Goal: Task Accomplishment & Management: Use online tool/utility

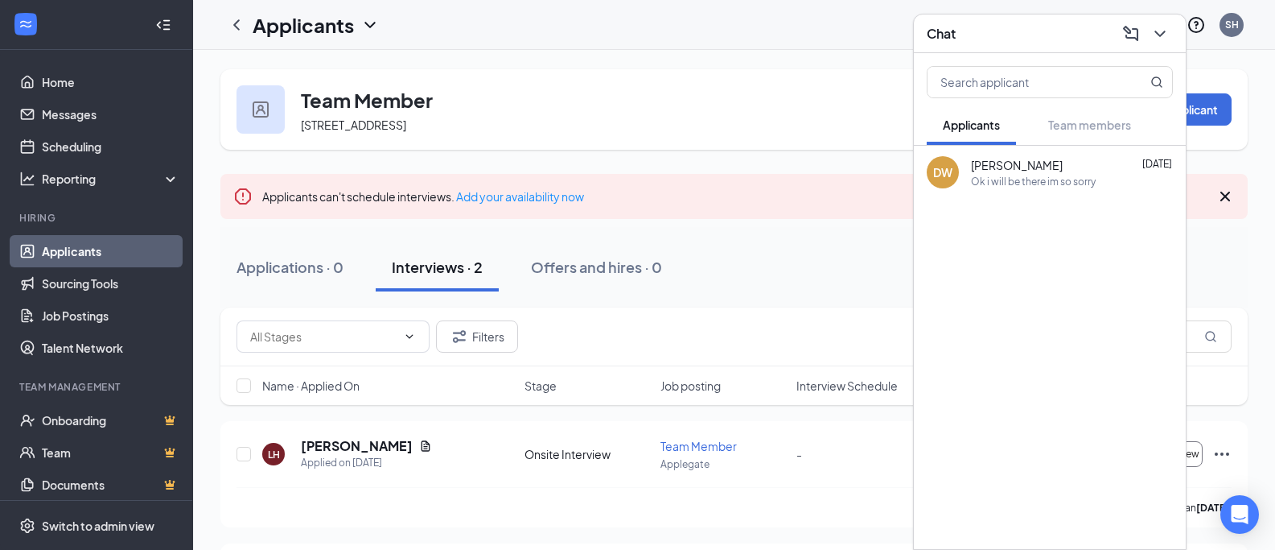
click at [700, 262] on div "Applications · 0 Interviews · 2 Offers and hires · 0" at bounding box center [734, 267] width 1028 height 48
click at [1164, 34] on icon "ChevronDown" at bounding box center [1160, 33] width 19 height 19
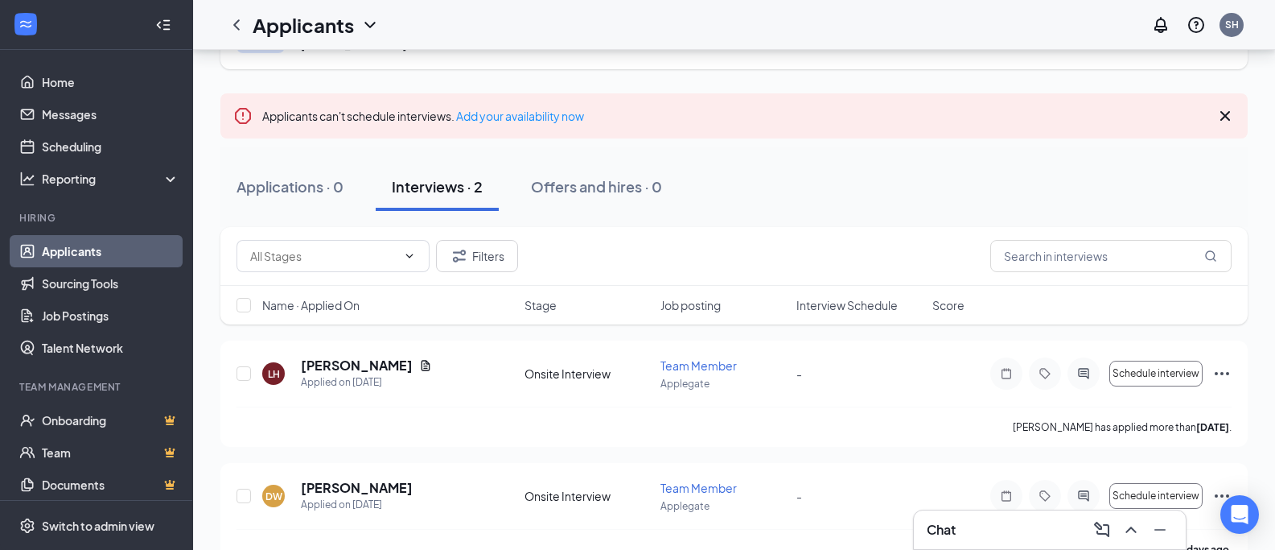
scroll to position [119, 0]
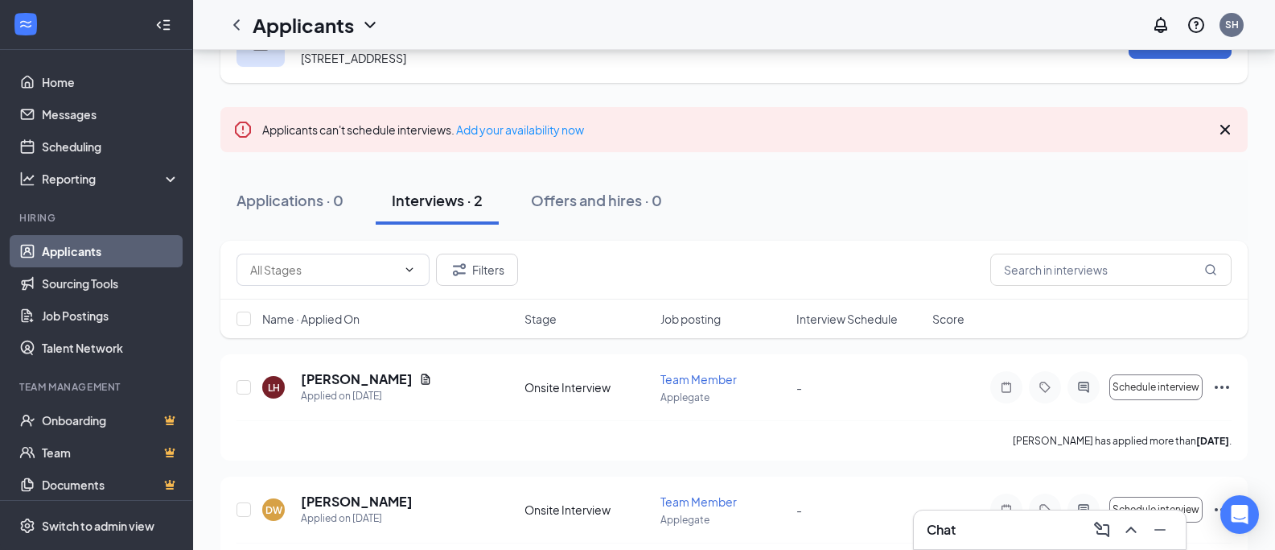
scroll to position [119, 0]
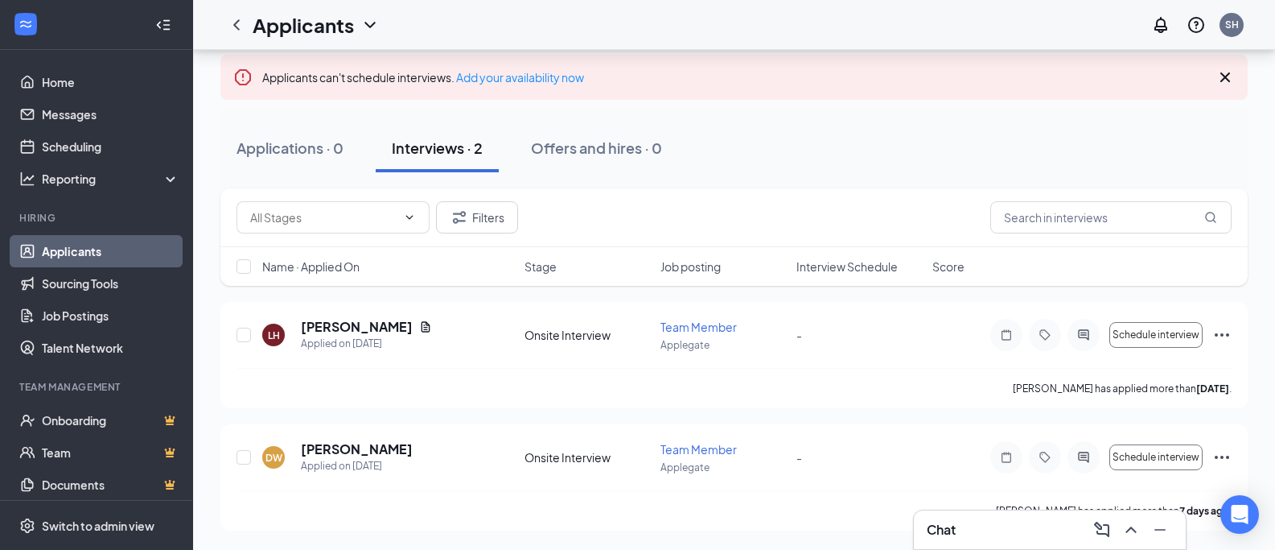
click at [1014, 536] on div "Chat" at bounding box center [1050, 530] width 246 height 26
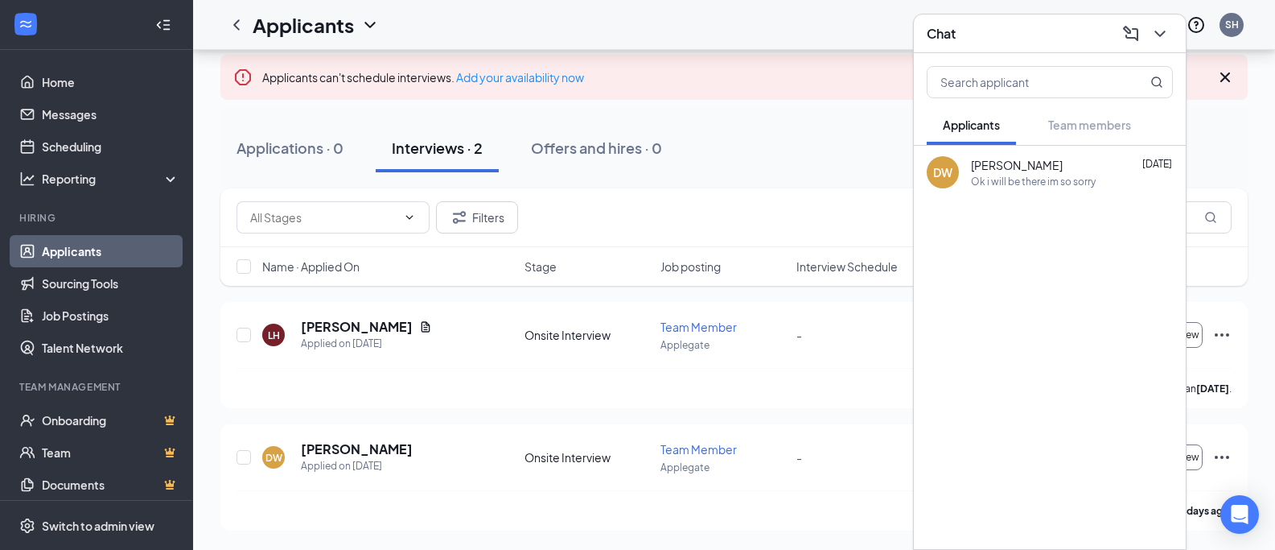
click at [1030, 175] on div "Ok i will be there im so sorry" at bounding box center [1033, 182] width 125 height 14
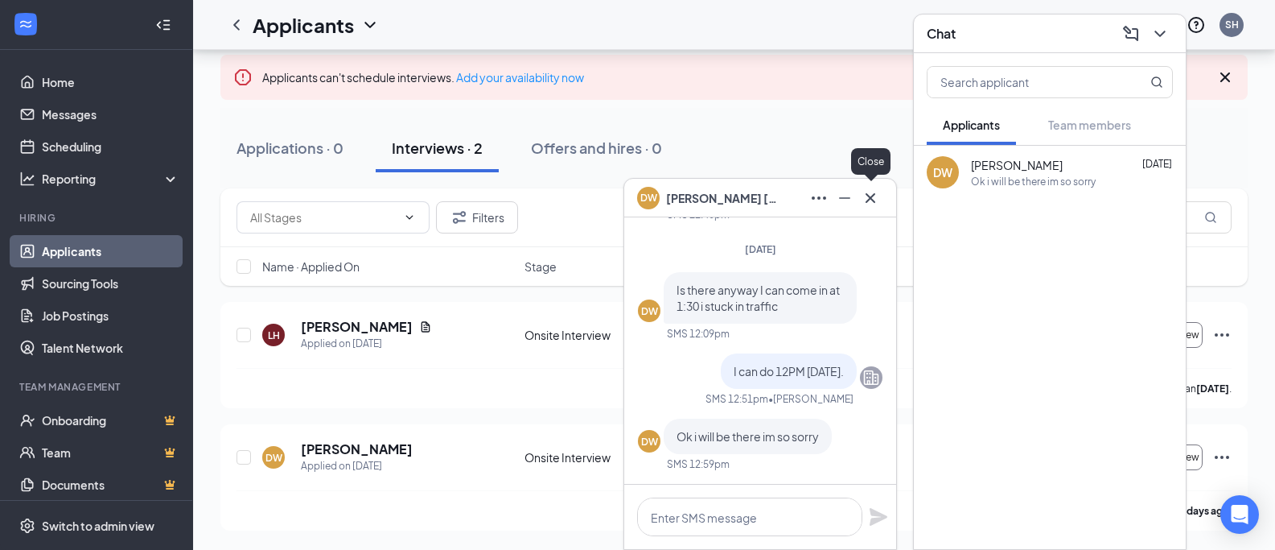
click at [868, 199] on icon "Cross" at bounding box center [870, 197] width 19 height 19
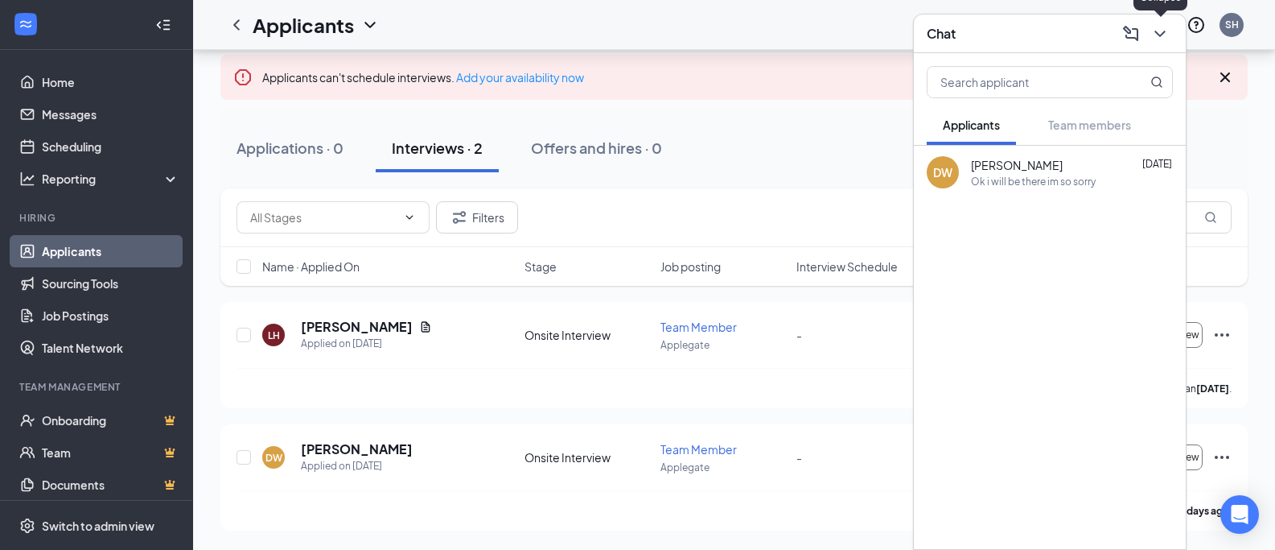
click at [1160, 39] on icon "ChevronDown" at bounding box center [1160, 33] width 19 height 19
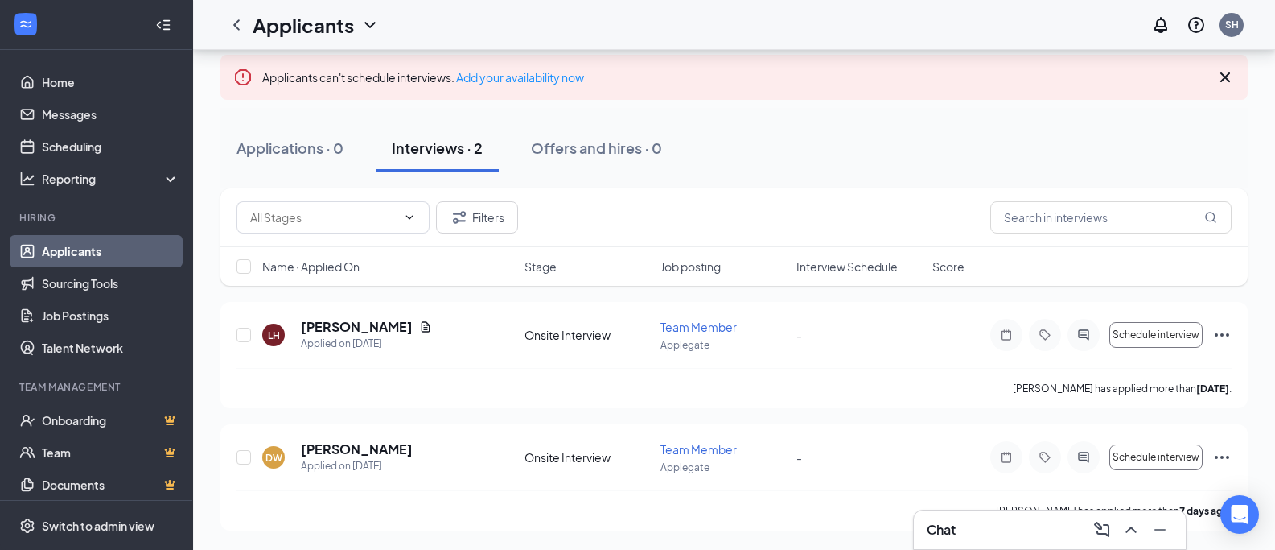
click at [1160, 520] on icon "Minimize" at bounding box center [1160, 529] width 19 height 19
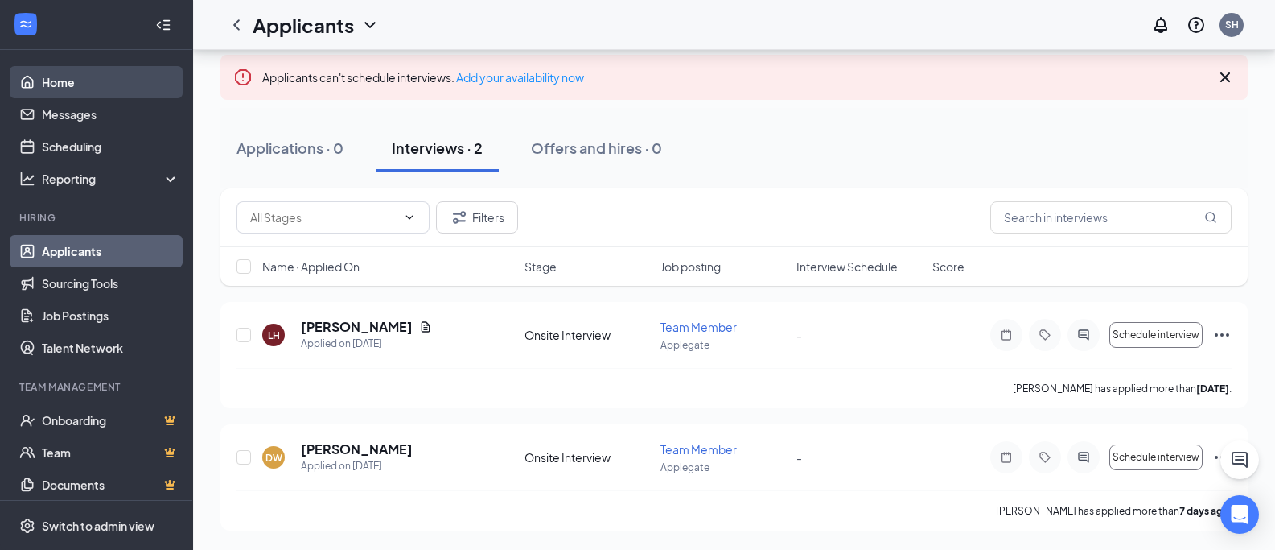
click at [61, 80] on link "Home" at bounding box center [111, 82] width 138 height 32
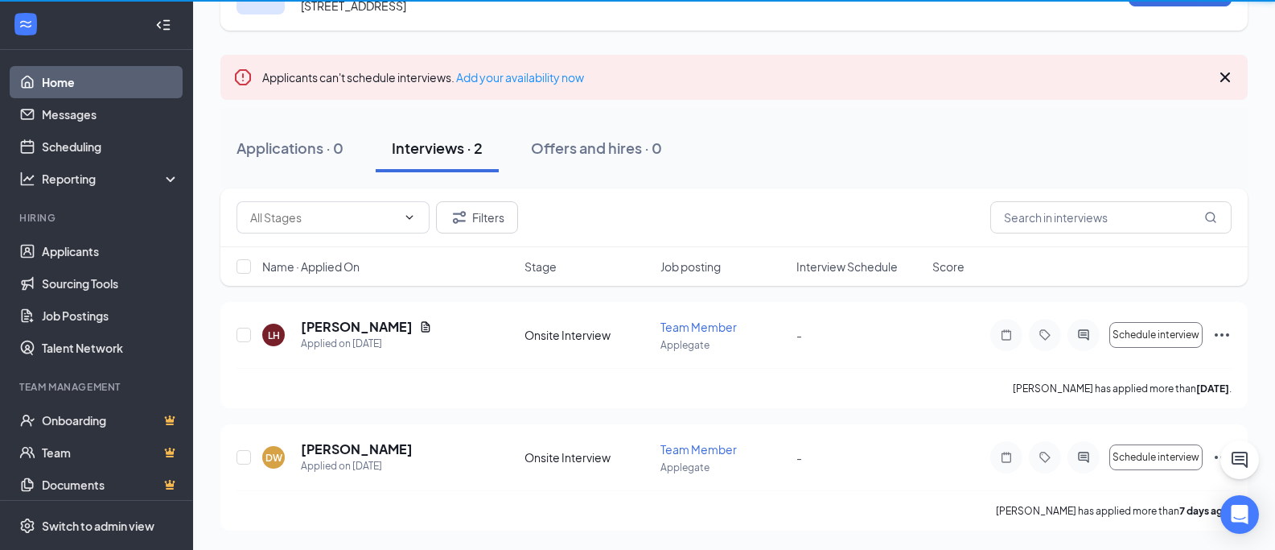
scroll to position [69, 0]
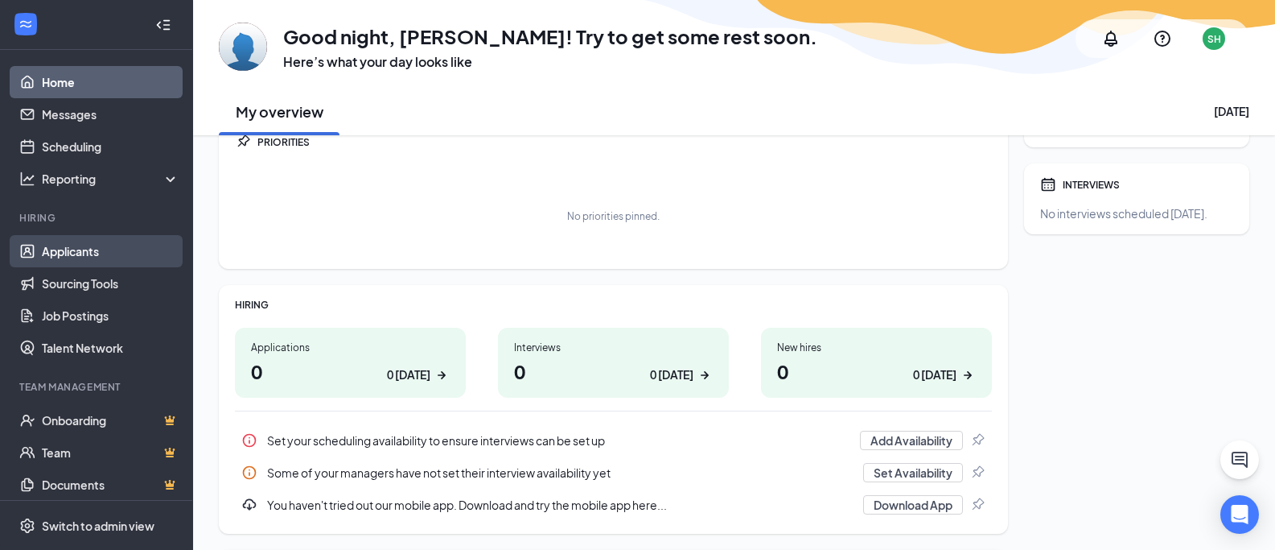
click at [96, 235] on li "Hiring Applicants Sourcing Tools Job Postings Talent Network" at bounding box center [96, 287] width 192 height 153
click at [101, 244] on link "Applicants" at bounding box center [111, 251] width 138 height 32
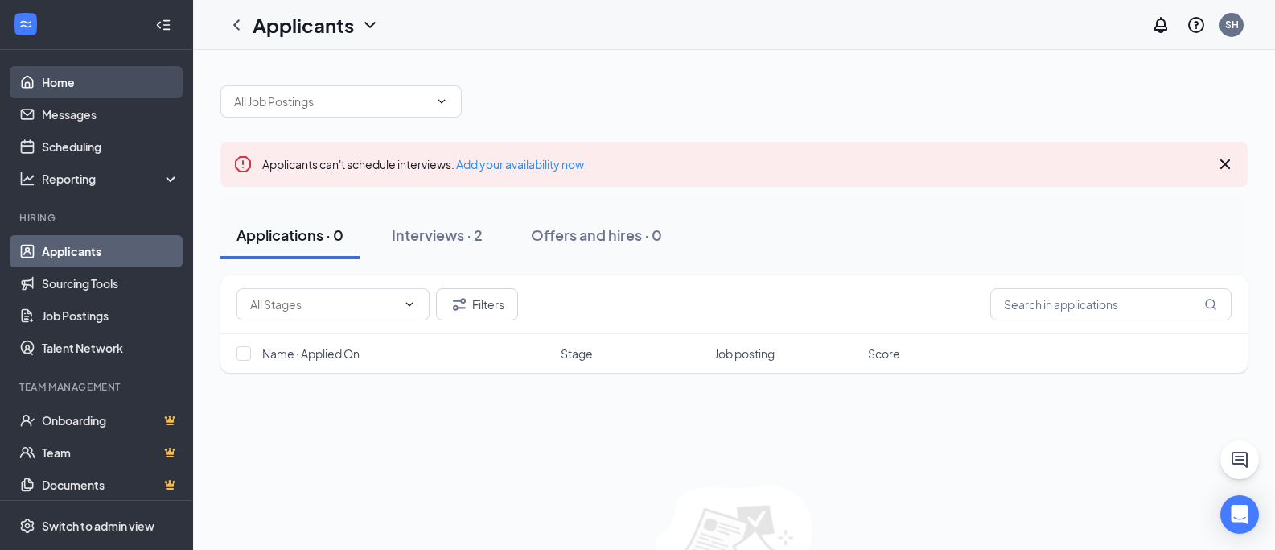
click at [105, 84] on link "Home" at bounding box center [111, 82] width 138 height 32
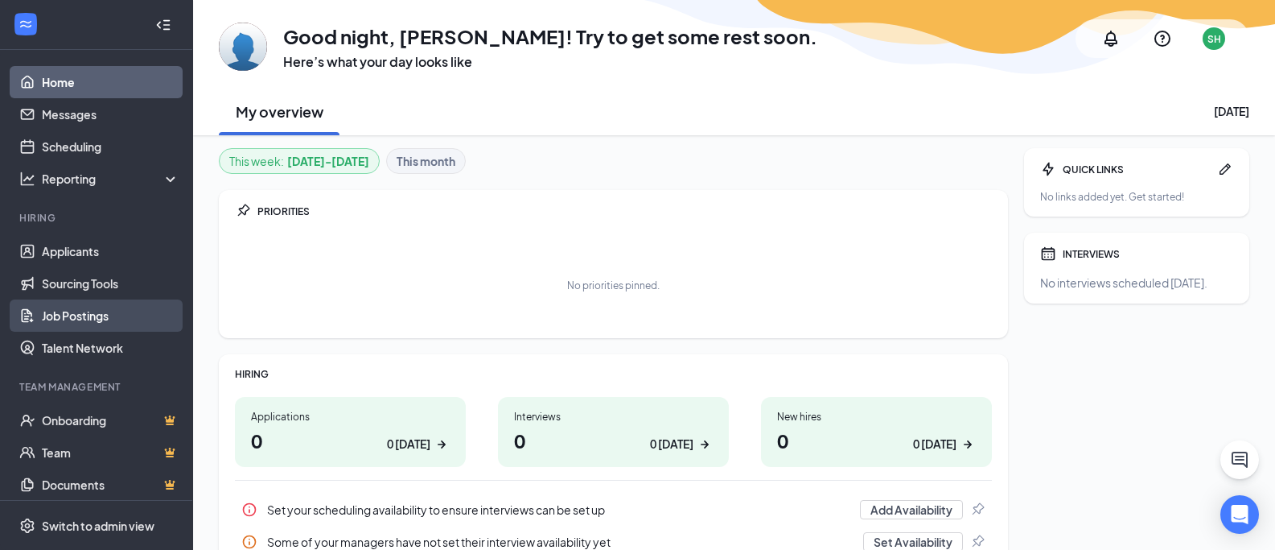
click at [64, 319] on link "Job Postings" at bounding box center [111, 315] width 138 height 32
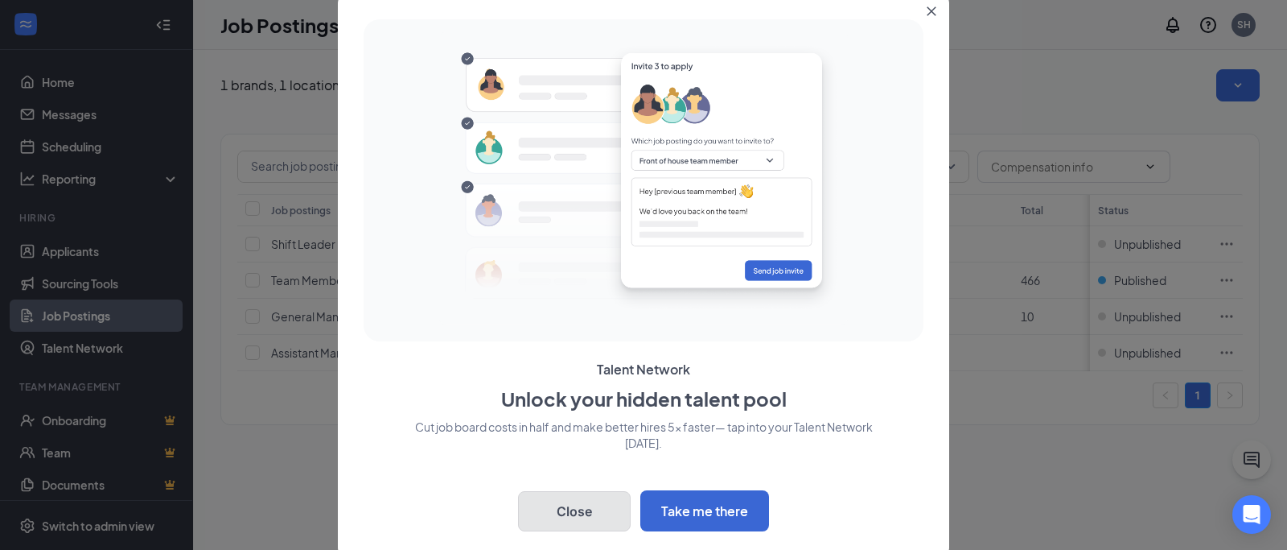
click at [574, 501] on button "Close" at bounding box center [574, 511] width 113 height 40
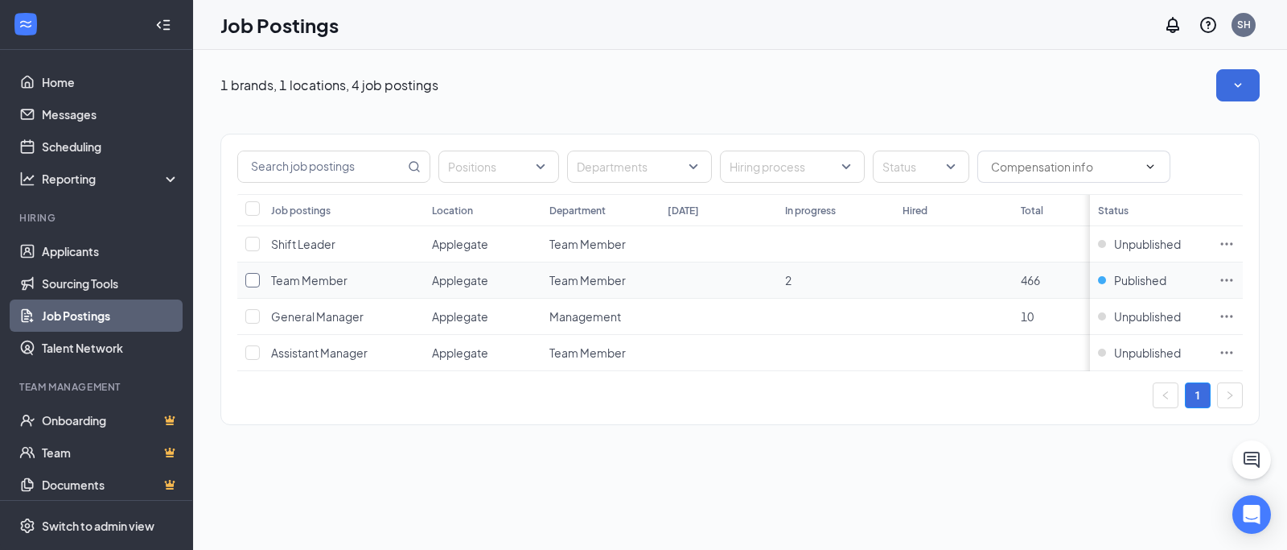
click at [253, 278] on input "checkbox" at bounding box center [252, 280] width 14 height 14
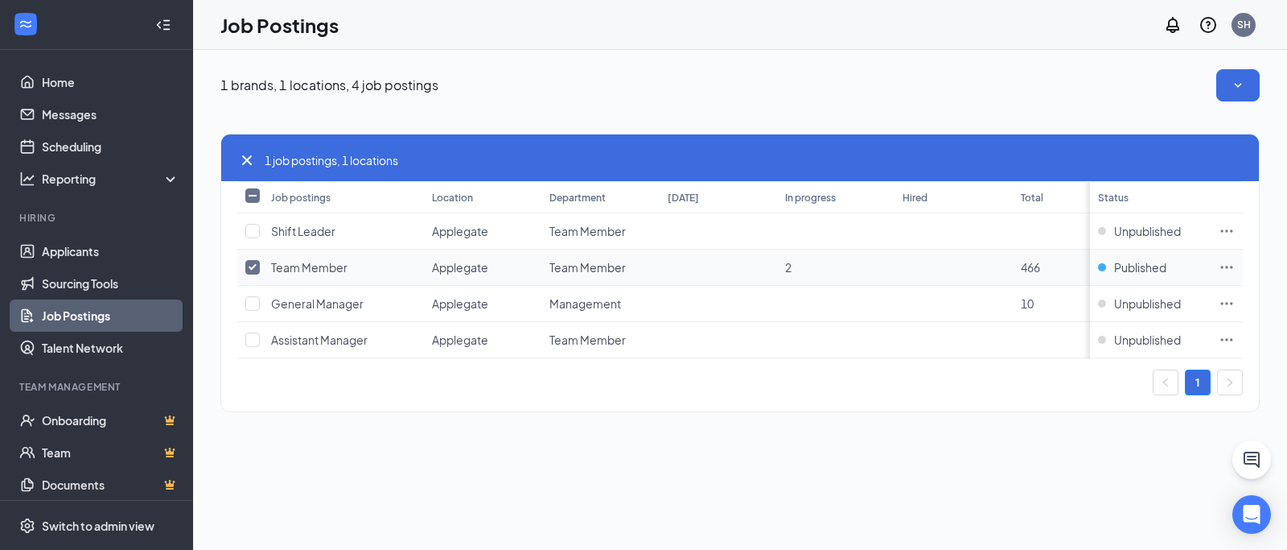
click at [249, 262] on input "checkbox" at bounding box center [252, 267] width 14 height 14
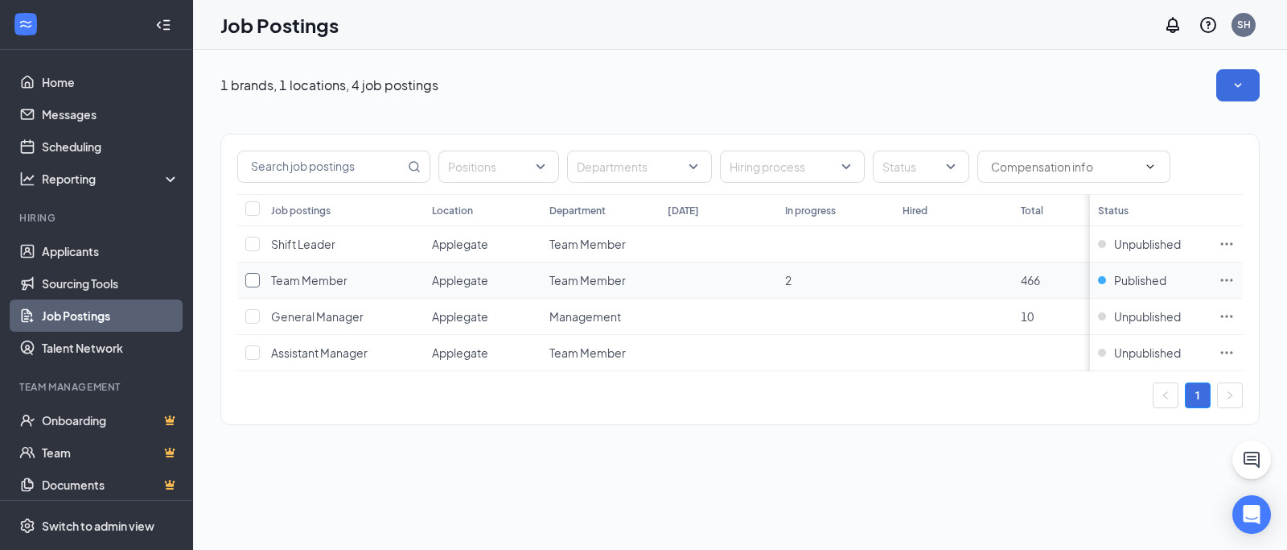
click at [255, 283] on input "checkbox" at bounding box center [252, 280] width 14 height 14
checkbox input "true"
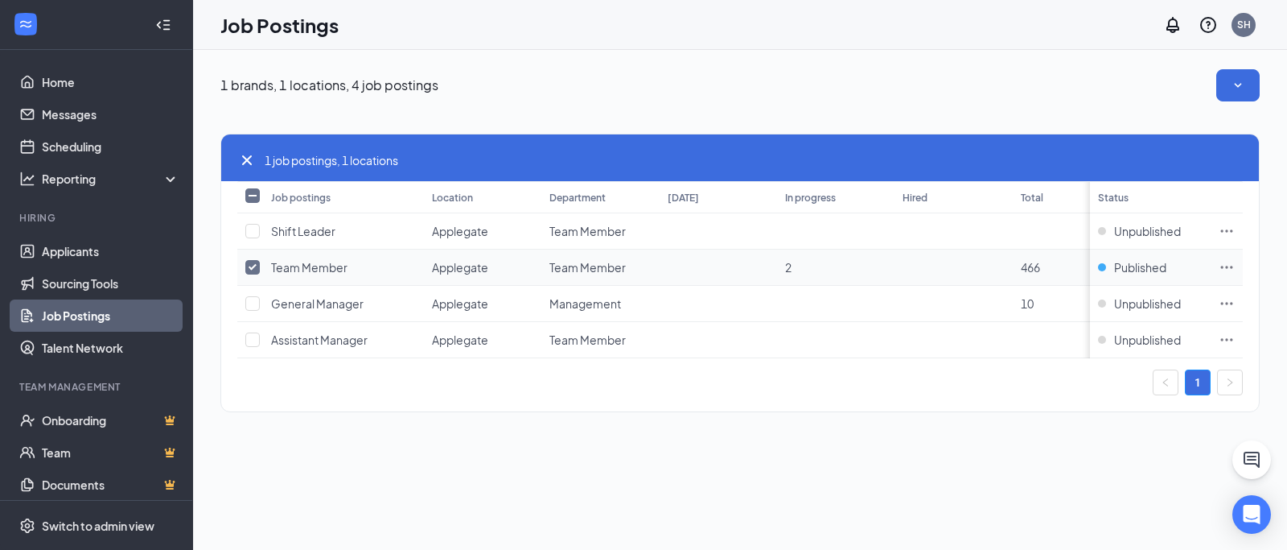
click at [328, 283] on td "Team Member" at bounding box center [343, 267] width 161 height 36
click at [1230, 269] on icon "Ellipses" at bounding box center [1227, 267] width 16 height 16
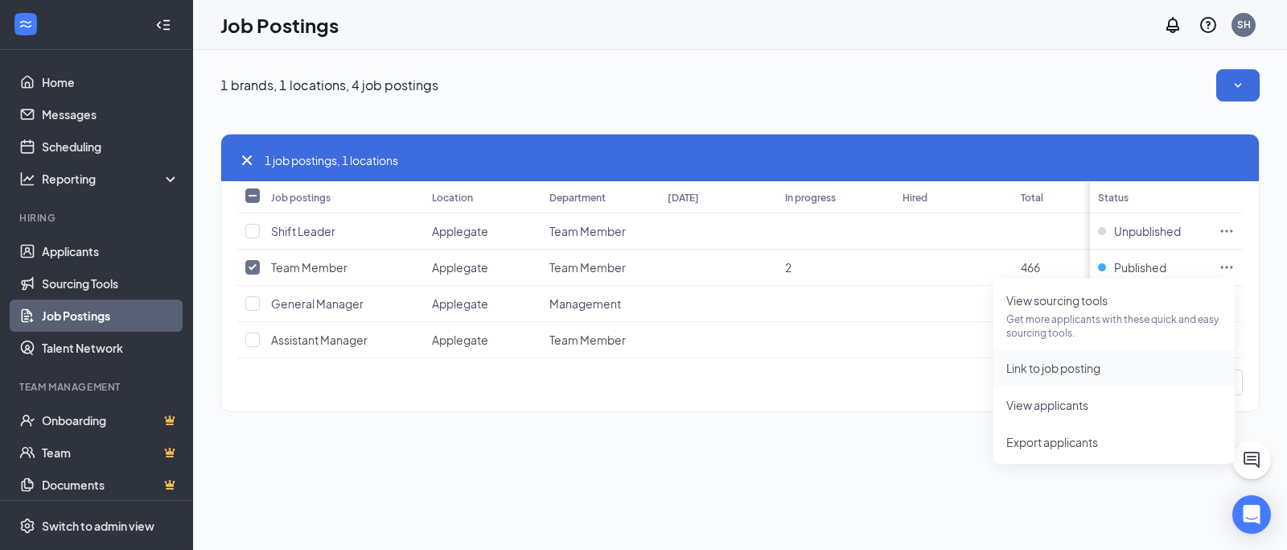
click at [1118, 379] on li "Link to job posting" at bounding box center [1114, 367] width 241 height 37
